Goal: Task Accomplishment & Management: Manage account settings

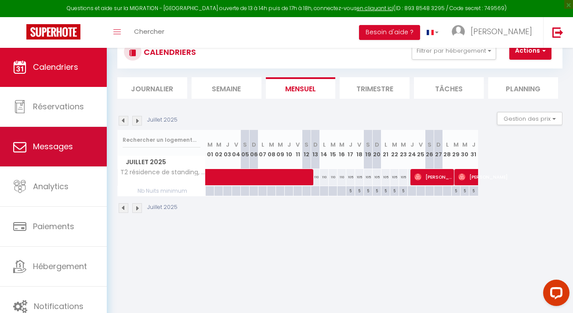
scroll to position [31, 0]
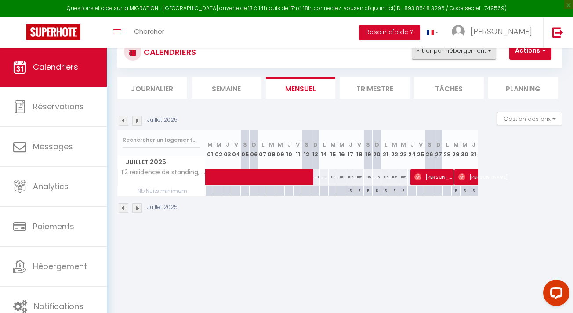
click at [431, 54] on button "Filtrer par hébergement" at bounding box center [453, 51] width 84 height 18
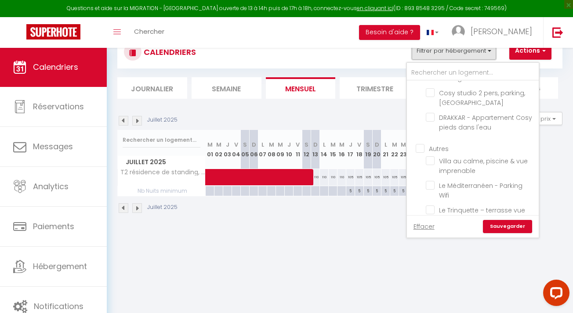
scroll to position [825, 0]
click at [431, 228] on li "T2 résidence de standing, [GEOGRAPHIC_DATA], parking" at bounding box center [484, 240] width 110 height 25
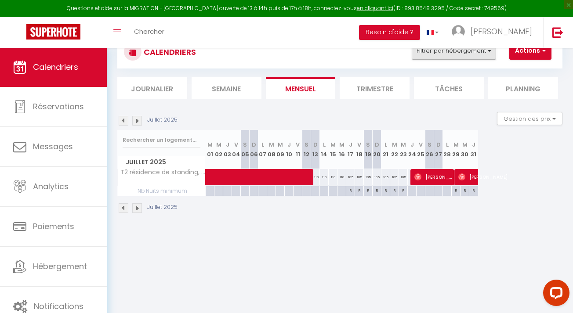
click at [472, 53] on button "Filtrer par hébergement" at bounding box center [453, 51] width 84 height 18
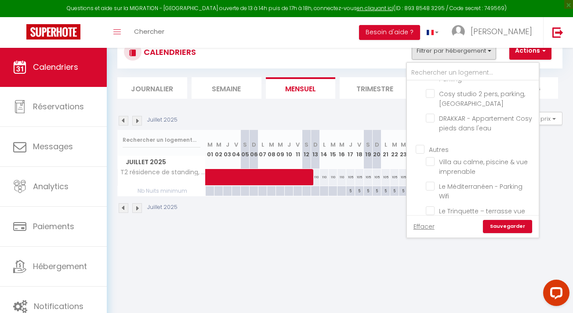
click at [431, 231] on input "T2 résidence de standing, [GEOGRAPHIC_DATA], parking" at bounding box center [480, 235] width 110 height 9
checkbox input "false"
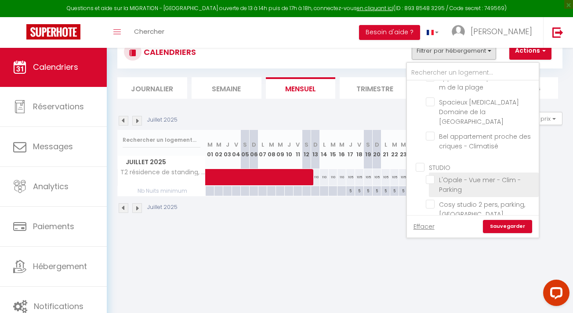
scroll to position [714, 0]
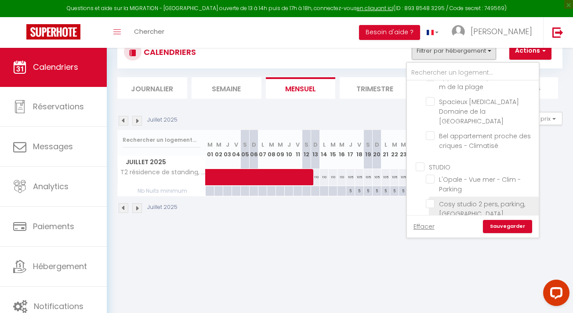
click at [436, 199] on input "Cosy studio 2 pers, parking, [GEOGRAPHIC_DATA]" at bounding box center [480, 203] width 110 height 9
checkbox input "true"
checkbox input "false"
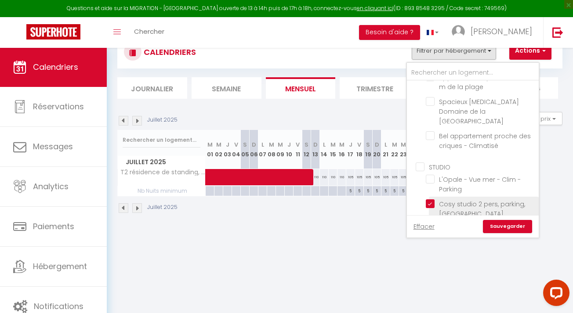
checkbox input "false"
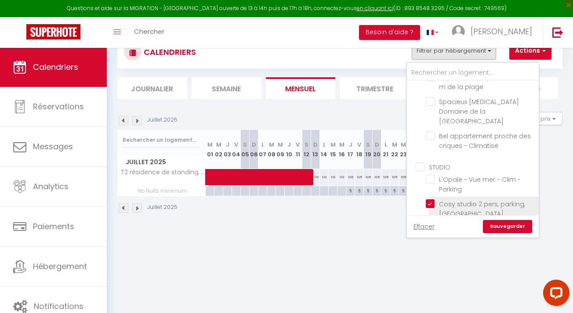
checkbox input "false"
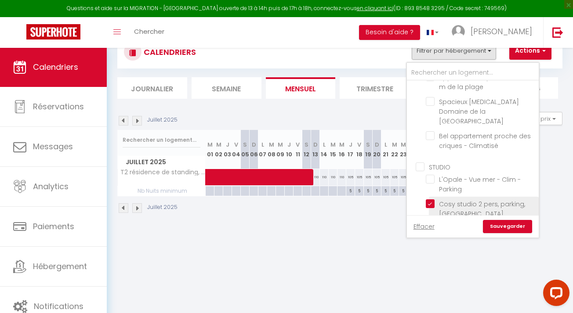
checkbox input "false"
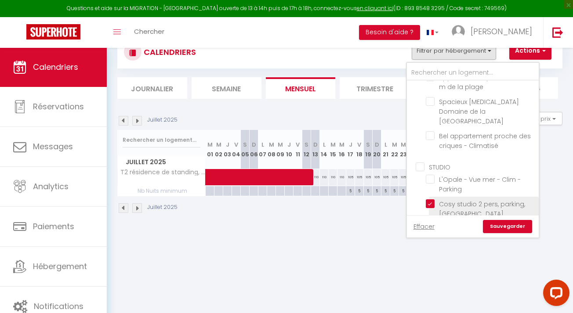
checkbox input "false"
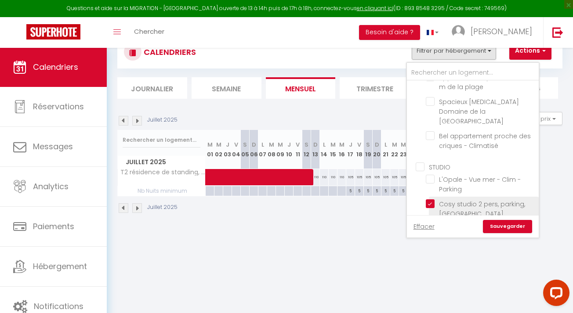
checkbox input "false"
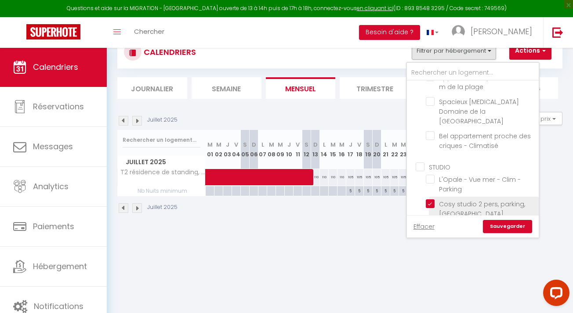
checkbox input "false"
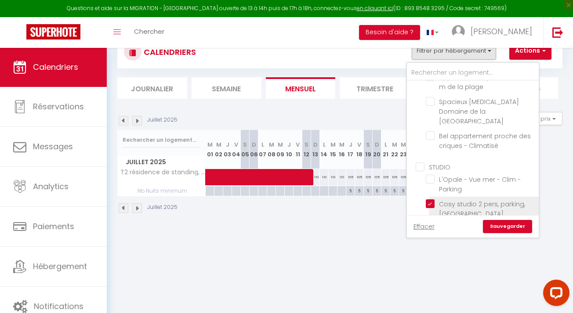
checkbox input "false"
click at [499, 223] on link "Sauvegarder" at bounding box center [507, 226] width 49 height 13
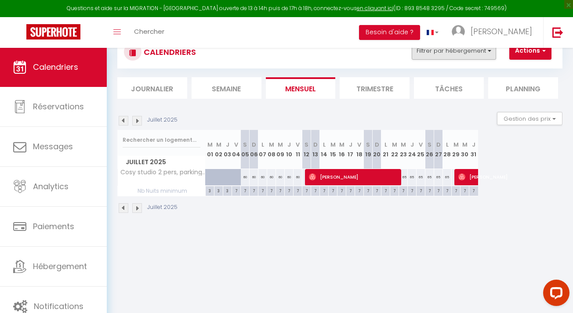
click at [426, 50] on button "Filtrer par hébergement" at bounding box center [453, 51] width 84 height 18
